Goal: Information Seeking & Learning: Learn about a topic

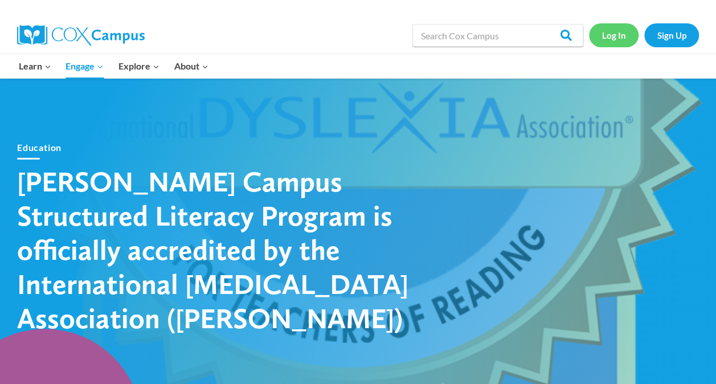
click at [620, 36] on link "Log In" at bounding box center [614, 34] width 50 height 23
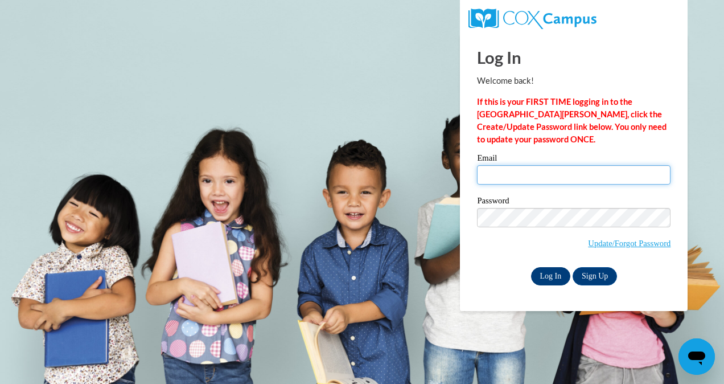
type input "poehlsk2549@my.uwstout.edu"
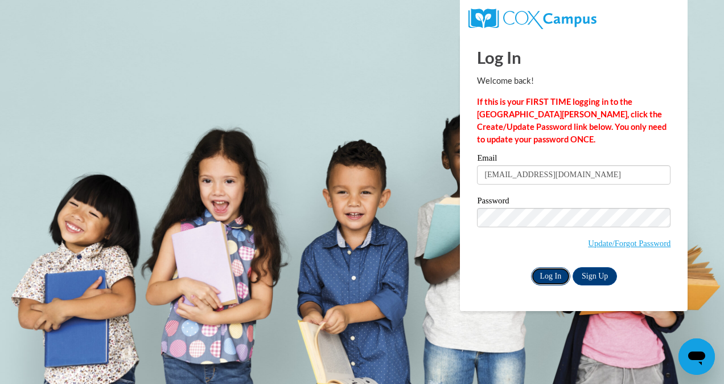
click at [552, 271] on input "Log In" at bounding box center [551, 276] width 40 height 18
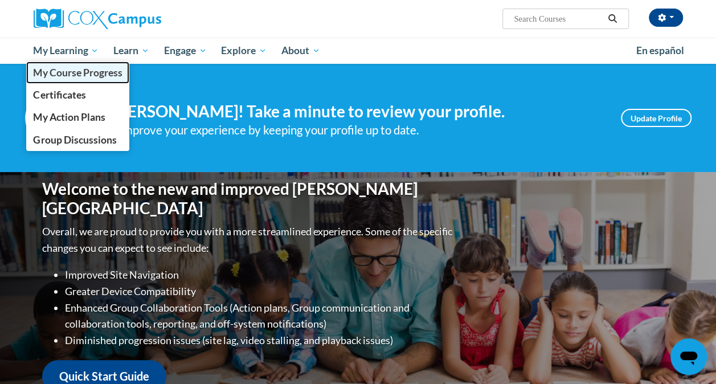
click at [79, 69] on span "My Course Progress" at bounding box center [77, 73] width 89 height 12
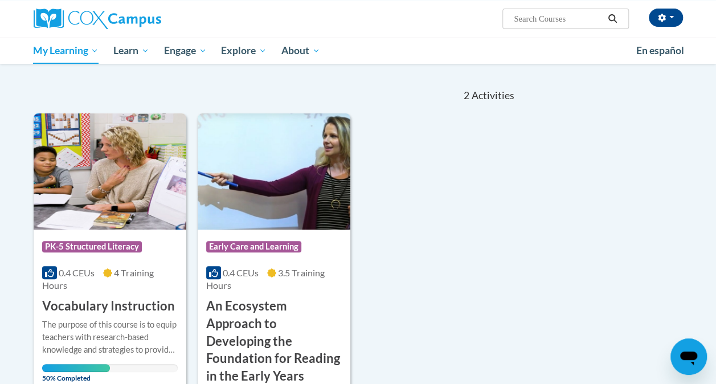
scroll to position [95, 0]
click at [77, 204] on img at bounding box center [110, 171] width 153 height 116
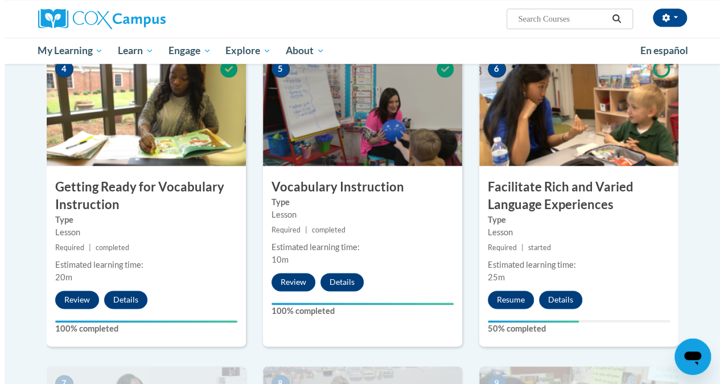
scroll to position [559, 0]
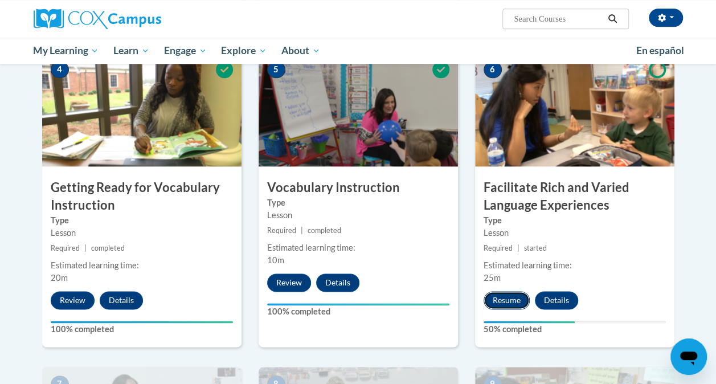
click at [495, 301] on button "Resume" at bounding box center [507, 300] width 46 height 18
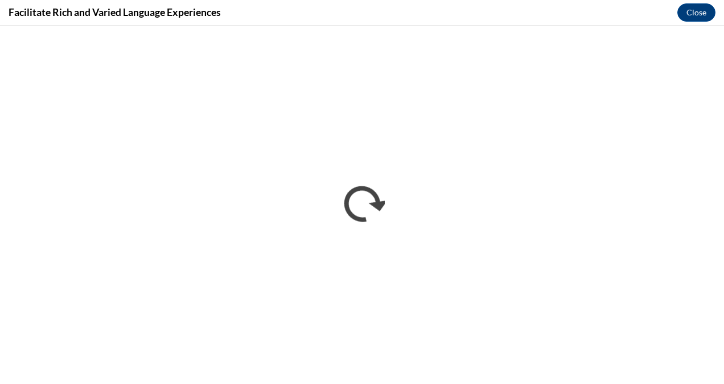
scroll to position [0, 0]
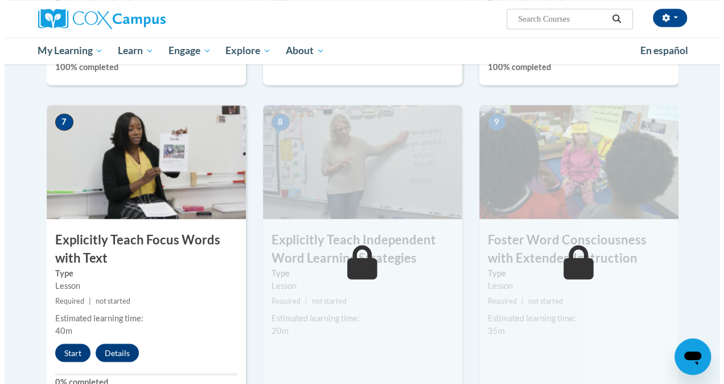
scroll to position [841, 0]
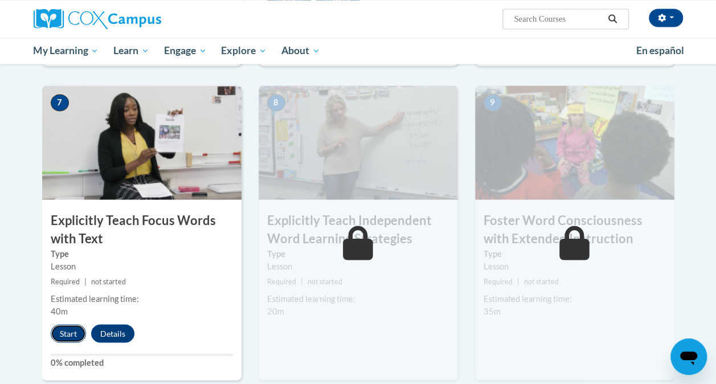
click at [65, 326] on button "Start" at bounding box center [68, 333] width 35 height 18
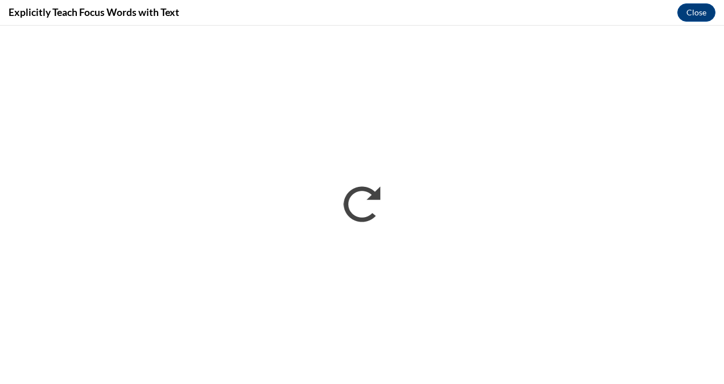
scroll to position [0, 0]
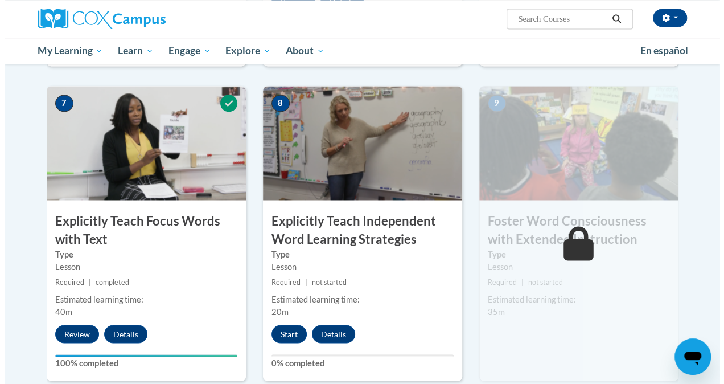
scroll to position [842, 0]
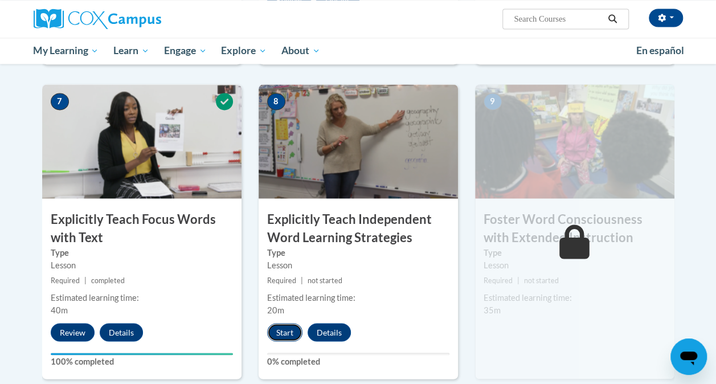
click at [279, 332] on button "Start" at bounding box center [284, 332] width 35 height 18
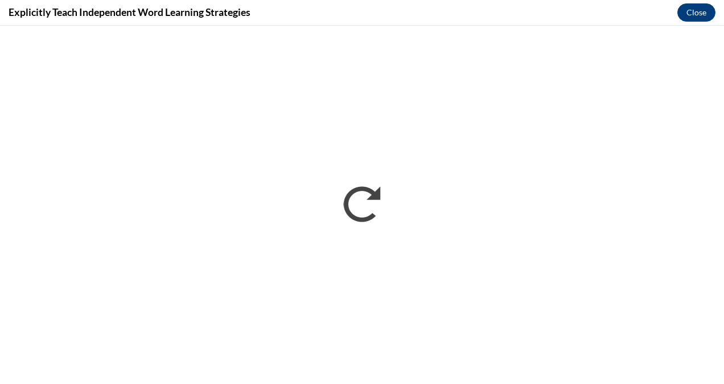
scroll to position [0, 0]
